Goal: Find specific page/section: Find specific page/section

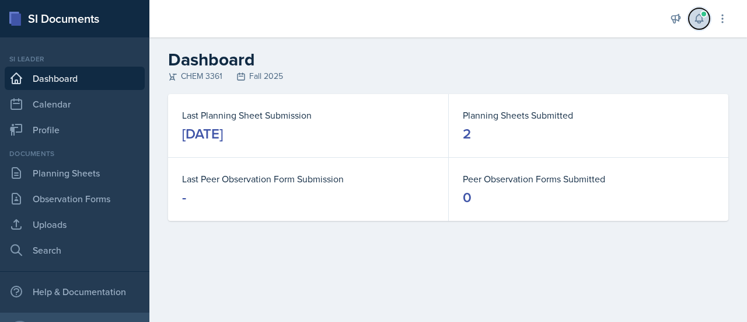
click at [700, 11] on button at bounding box center [699, 18] width 21 height 21
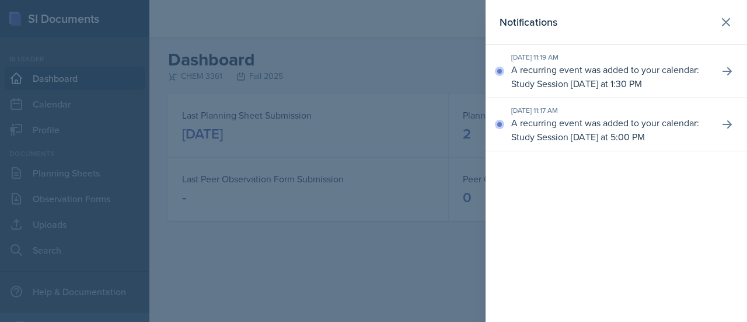
click at [334, 123] on div at bounding box center [373, 161] width 747 height 322
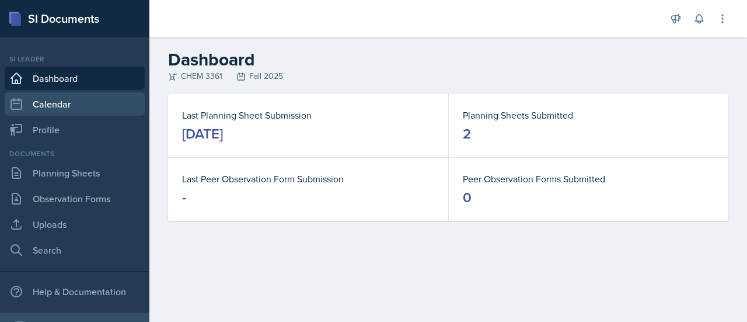
click at [57, 98] on link "Calendar" at bounding box center [75, 103] width 140 height 23
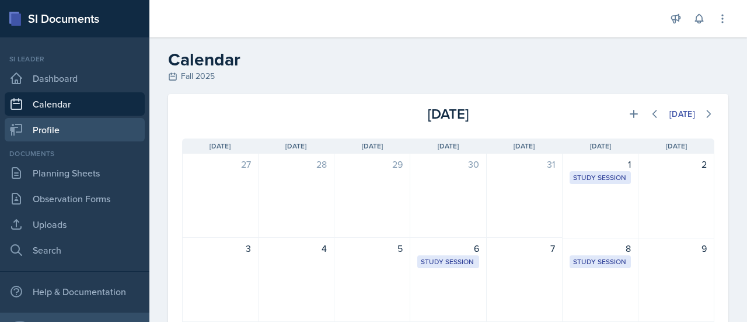
click at [57, 132] on link "Profile" at bounding box center [75, 129] width 140 height 23
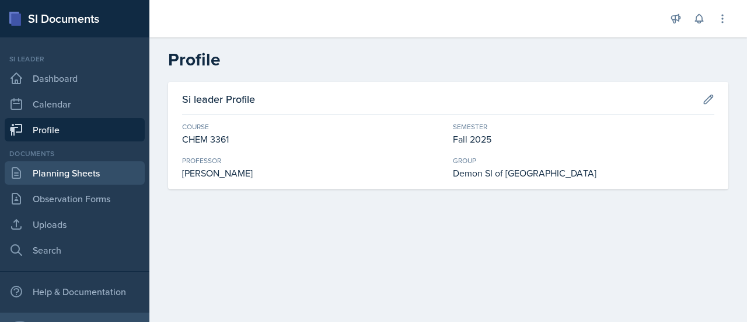
click at [58, 165] on link "Planning Sheets" at bounding box center [75, 172] width 140 height 23
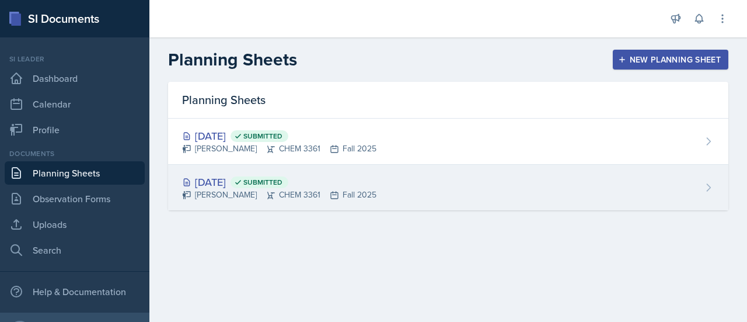
click at [521, 191] on div "[DATE] Submitted [PERSON_NAME] CHEM 3361 Fall 2025" at bounding box center [448, 188] width 560 height 46
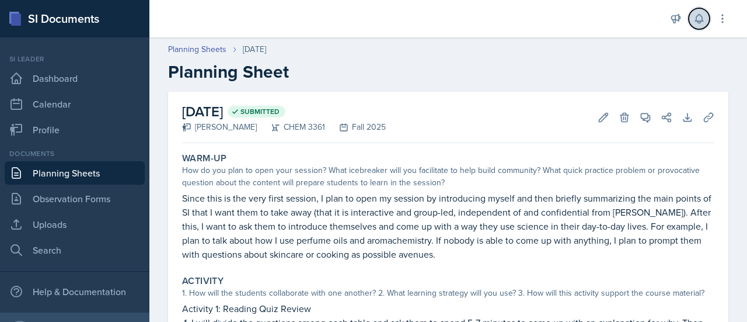
click at [697, 13] on icon at bounding box center [699, 19] width 12 height 12
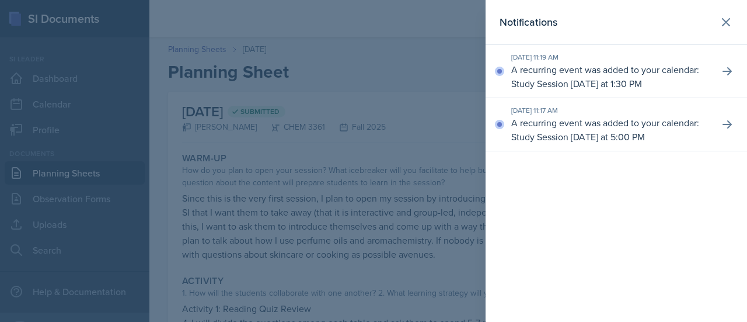
click at [430, 107] on div at bounding box center [373, 161] width 747 height 322
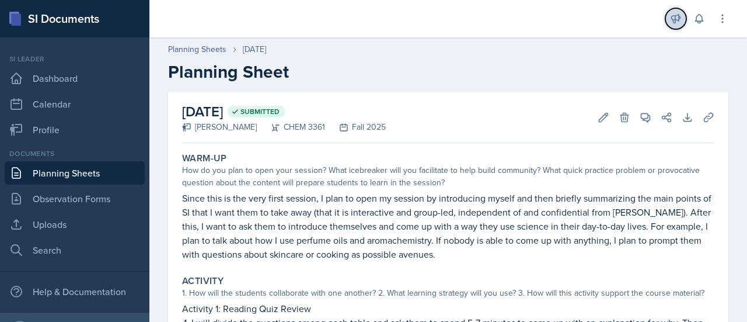
click at [681, 18] on icon at bounding box center [676, 19] width 12 height 12
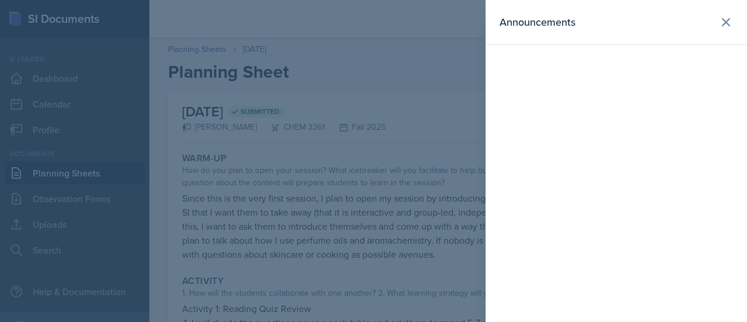
click at [418, 134] on div at bounding box center [373, 161] width 747 height 322
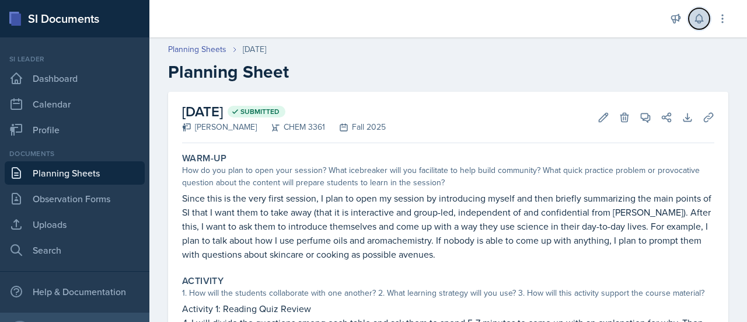
click at [694, 27] on button at bounding box center [699, 18] width 21 height 21
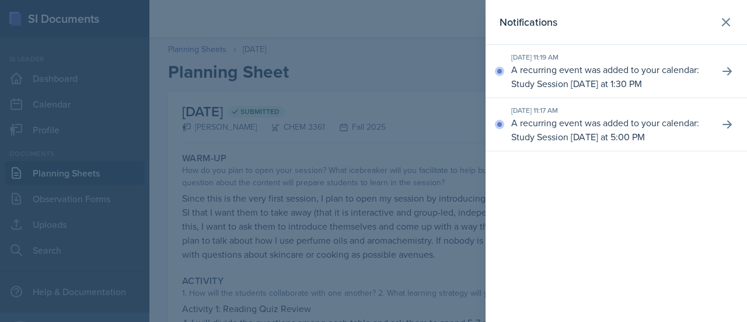
click at [324, 130] on div at bounding box center [373, 161] width 747 height 322
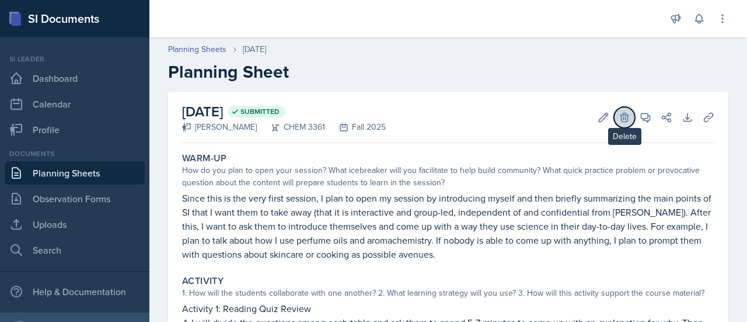
click at [620, 120] on icon at bounding box center [624, 117] width 8 height 9
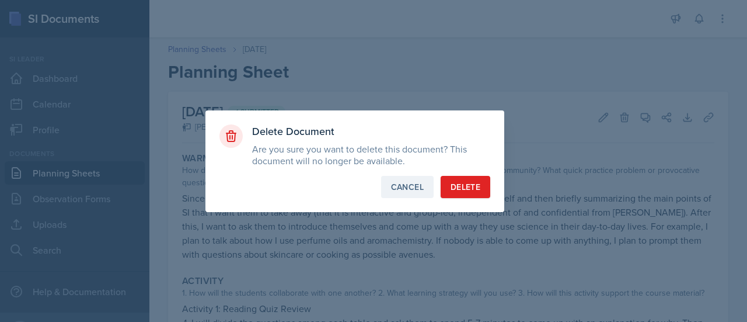
click at [404, 187] on div "Cancel" at bounding box center [407, 187] width 33 height 12
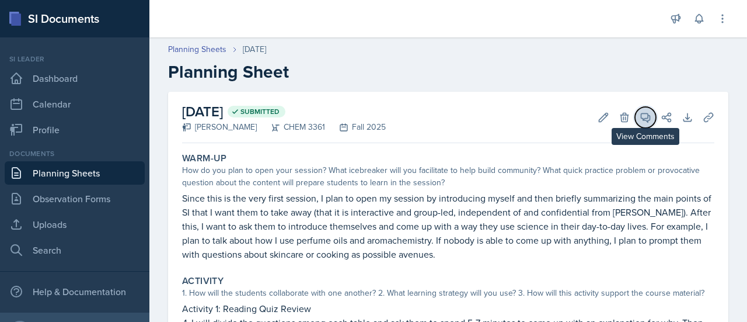
click at [643, 117] on button "View Comments" at bounding box center [645, 117] width 21 height 21
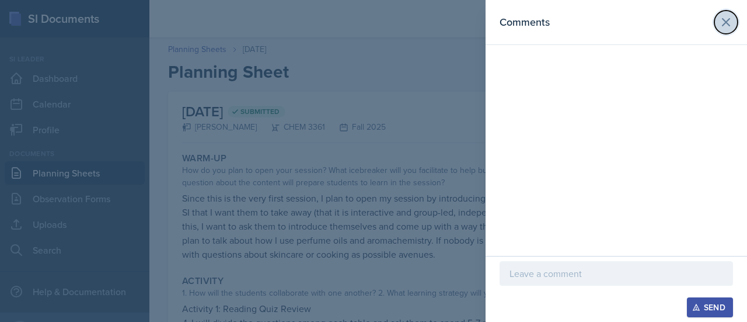
click at [725, 25] on icon at bounding box center [726, 22] width 14 height 14
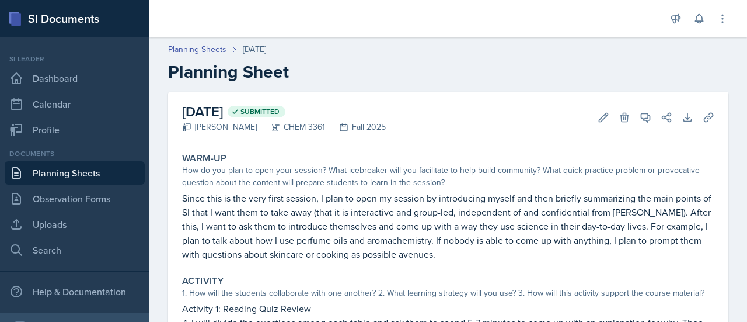
scroll to position [354, 0]
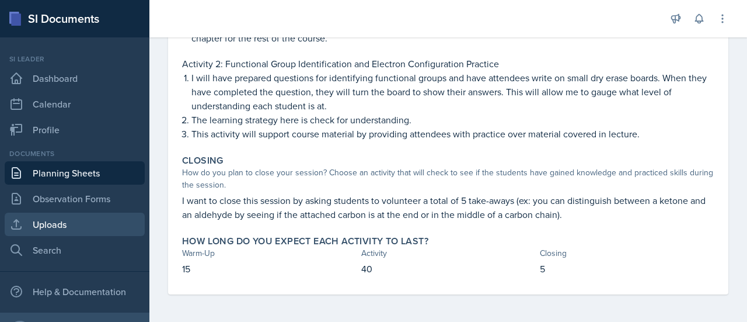
click at [64, 224] on link "Uploads" at bounding box center [75, 223] width 140 height 23
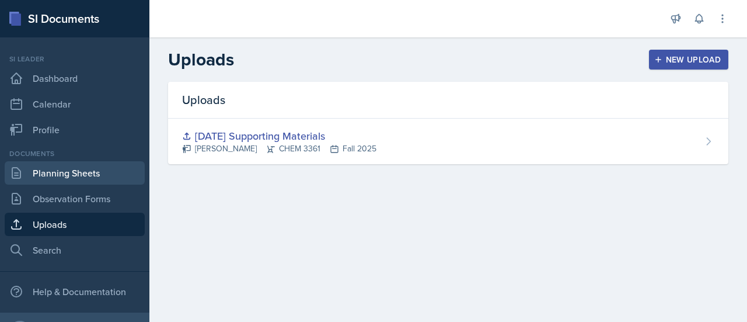
click at [104, 168] on link "Planning Sheets" at bounding box center [75, 172] width 140 height 23
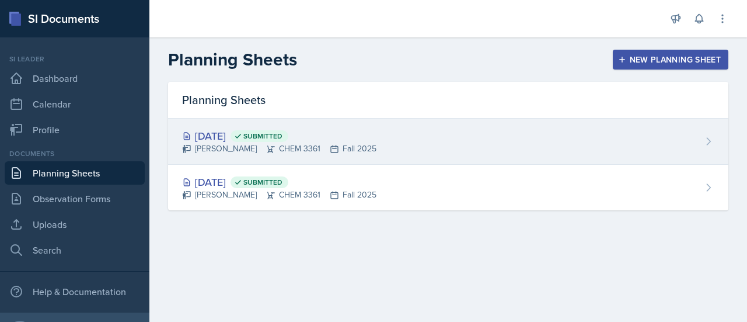
click at [417, 128] on div "[DATE] Submitted [PERSON_NAME] CHEM 3361 Fall 2025" at bounding box center [448, 141] width 560 height 46
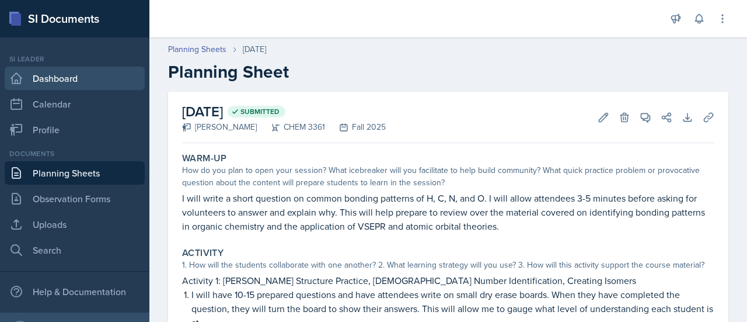
click at [84, 82] on link "Dashboard" at bounding box center [75, 78] width 140 height 23
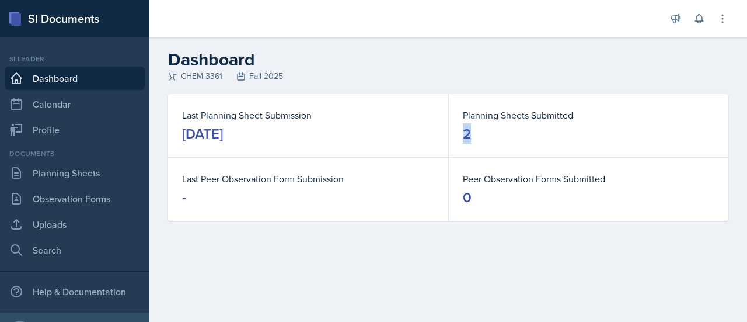
drag, startPoint x: 608, startPoint y: 119, endPoint x: 606, endPoint y: 129, distance: 10.0
click at [606, 129] on dl "Planning Sheets Submitted 2" at bounding box center [589, 125] width 252 height 35
